Goal: Transaction & Acquisition: Purchase product/service

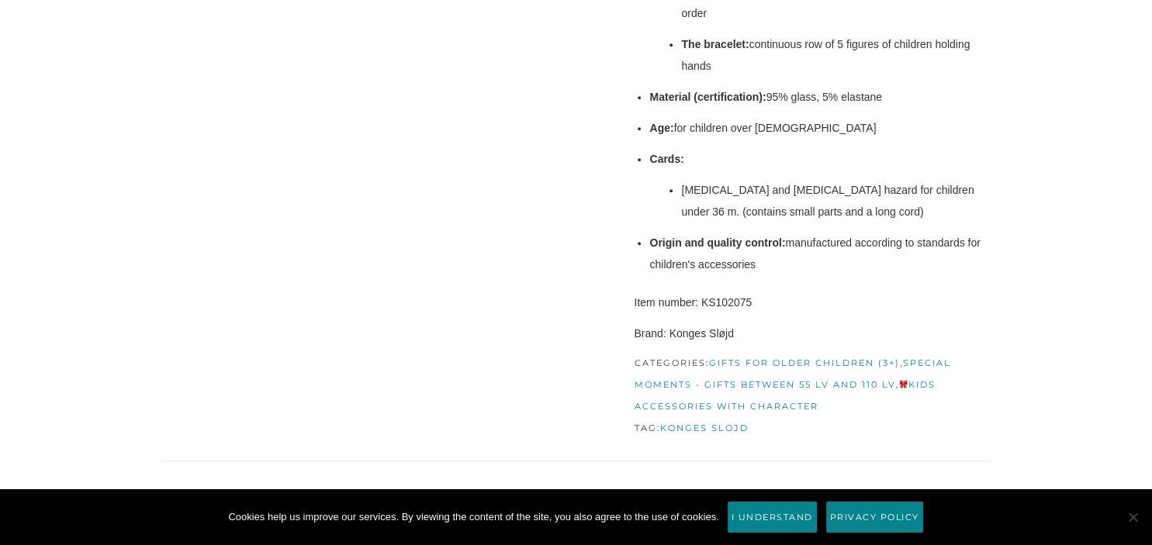
scroll to position [1096, 0]
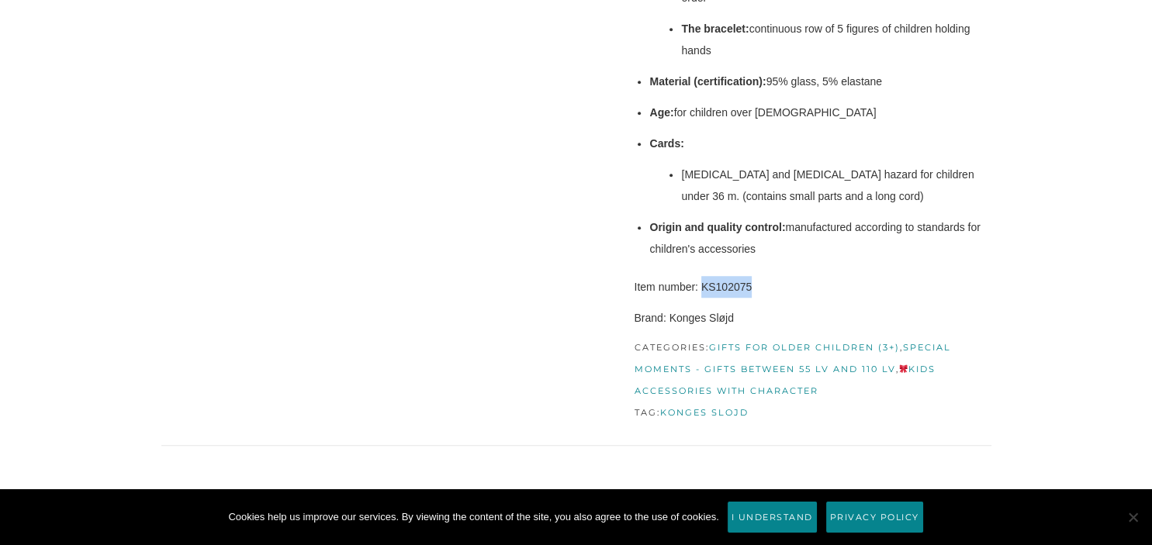
drag, startPoint x: 702, startPoint y: 284, endPoint x: 760, endPoint y: 284, distance: 57.4
click at [760, 284] on p "Item number: KS102075" at bounding box center [812, 287] width 357 height 22
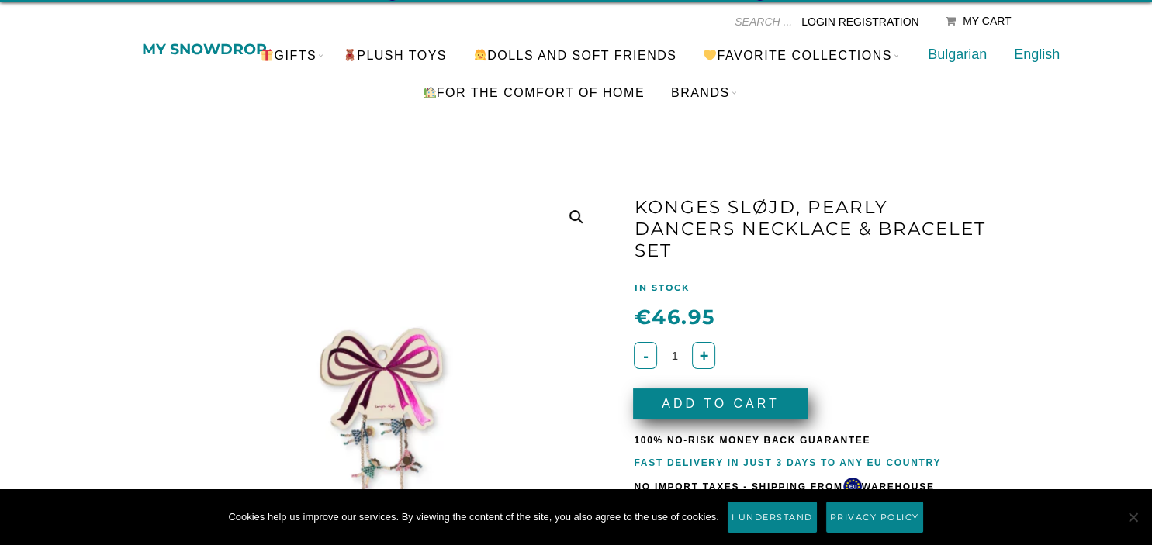
scroll to position [0, 0]
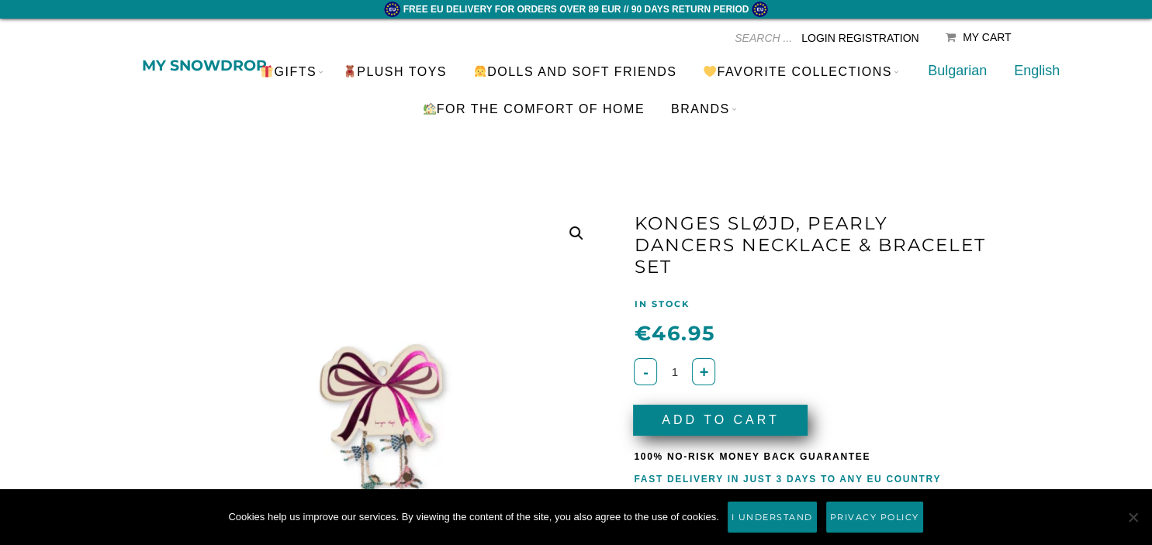
click at [746, 425] on button "Add to Cart" at bounding box center [720, 420] width 175 height 31
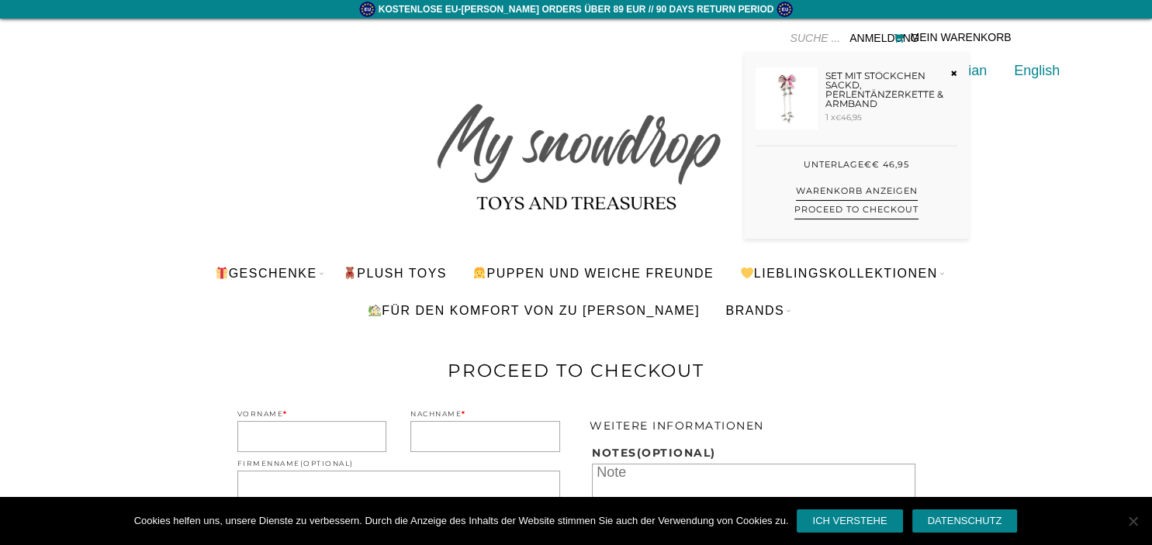
click at [979, 32] on div "Mein Warenkorb" at bounding box center [960, 37] width 101 height 12
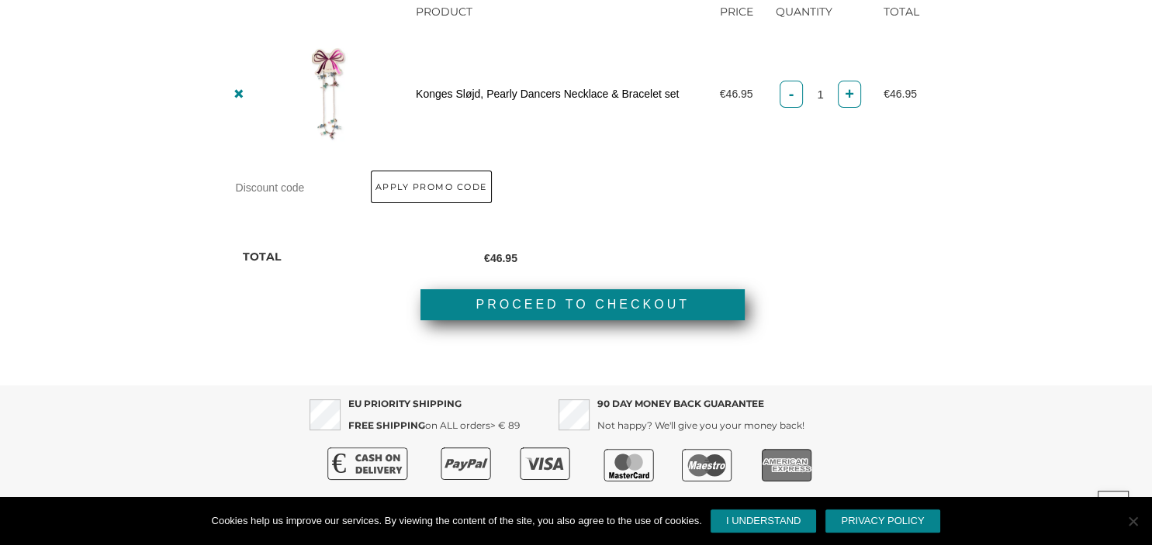
scroll to position [450, 0]
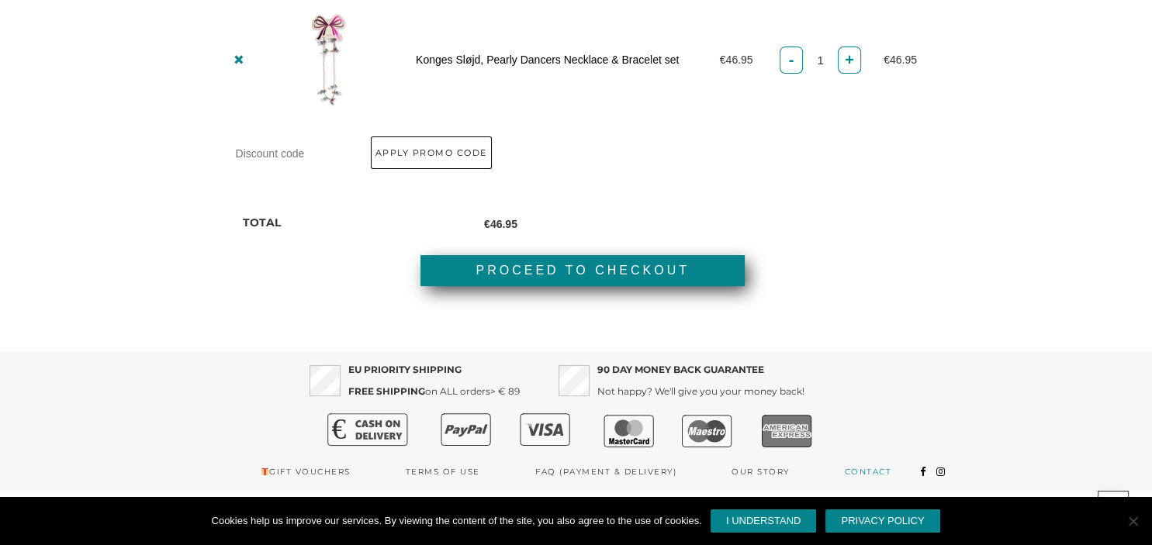
click at [877, 467] on link "Contact" at bounding box center [868, 472] width 47 height 23
click at [452, 157] on button "Apply Promo code" at bounding box center [443, 153] width 144 height 33
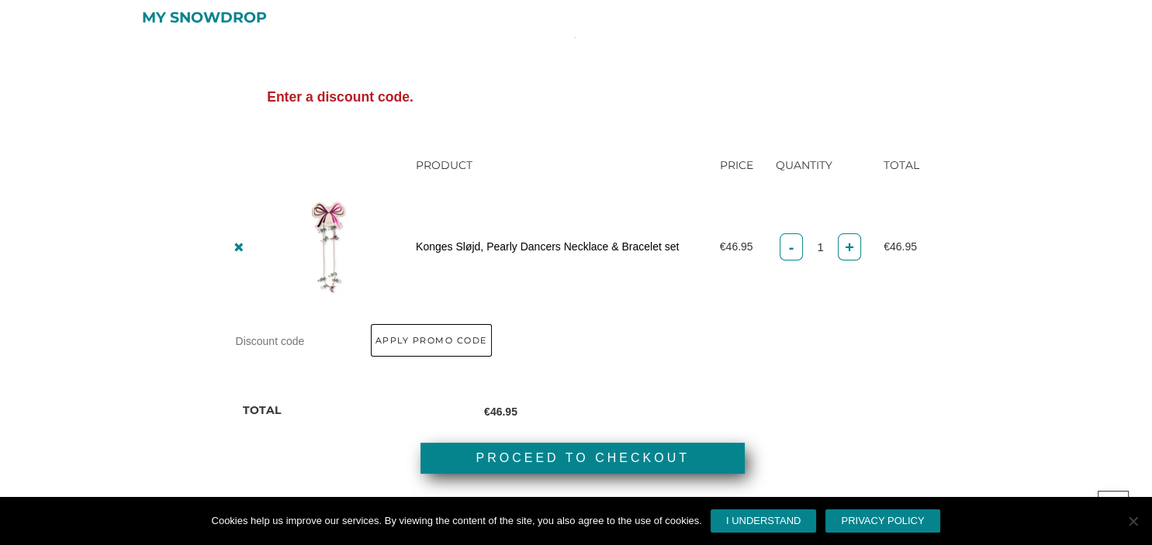
scroll to position [335, 0]
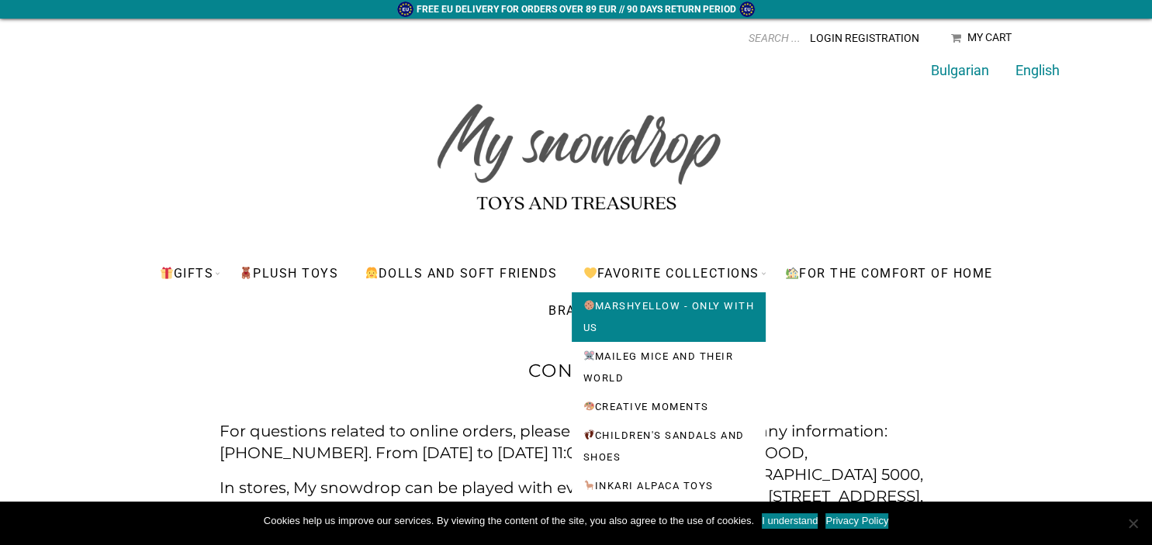
click at [649, 306] on link "Marshyellow - only with us" at bounding box center [669, 318] width 194 height 50
